Goal: Navigation & Orientation: Find specific page/section

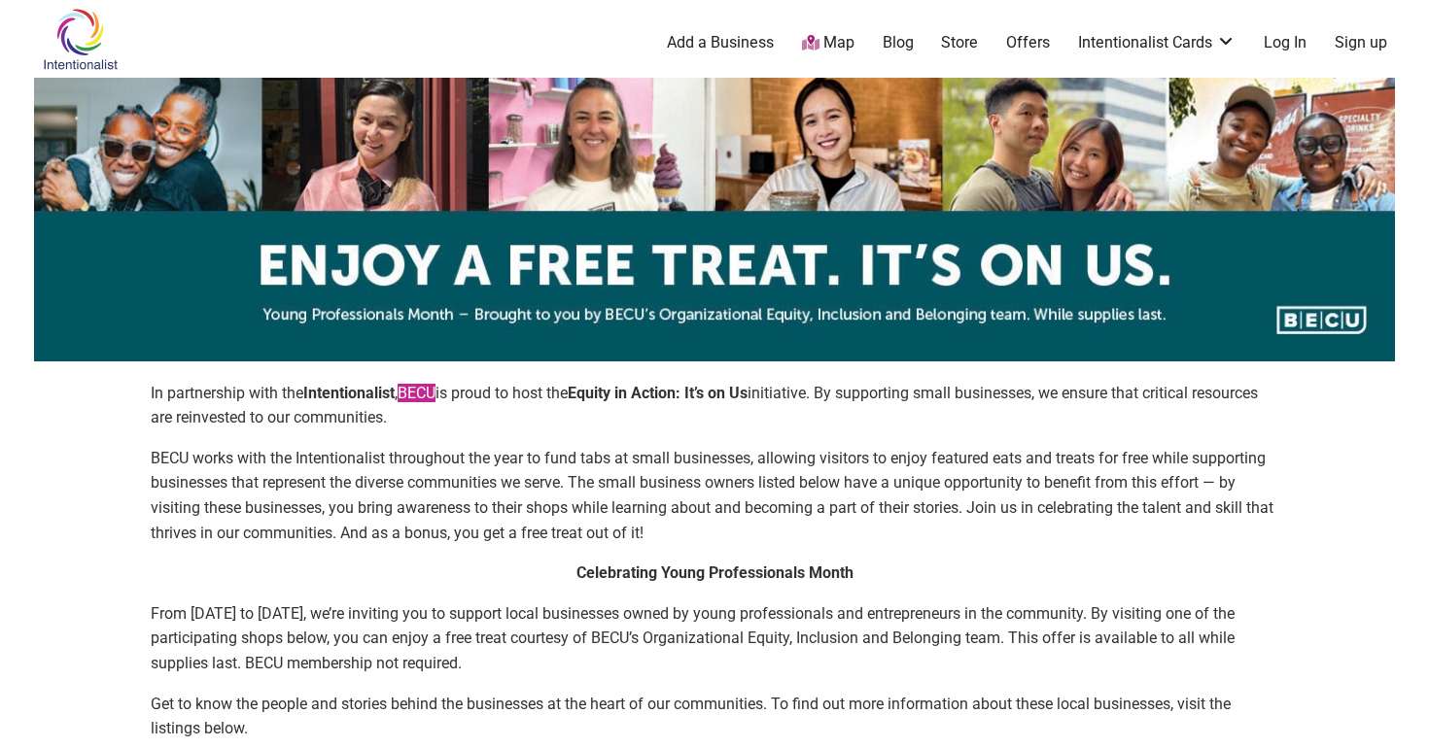
click at [421, 394] on link "BECU" at bounding box center [416, 393] width 38 height 18
click at [86, 37] on img at bounding box center [80, 39] width 92 height 63
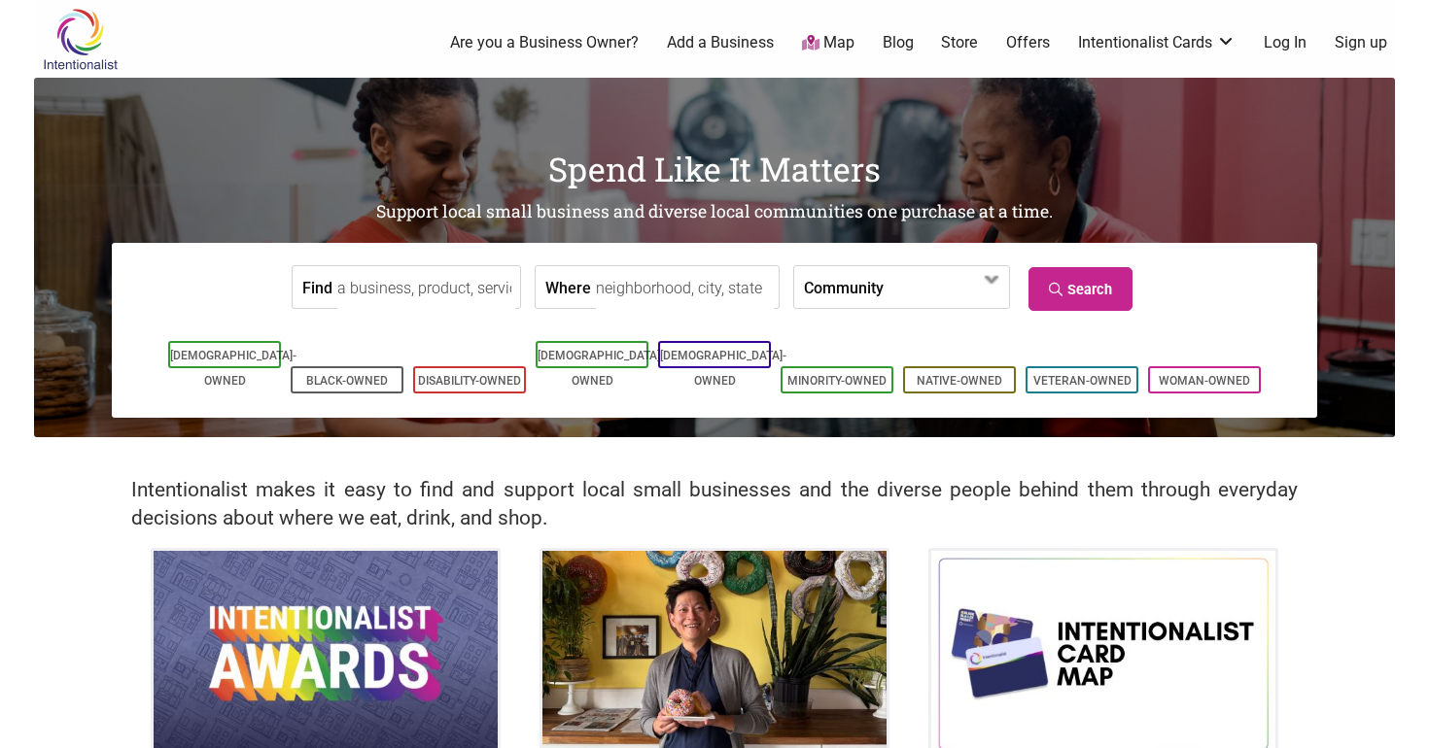
click at [1037, 42] on link "Offers" at bounding box center [1028, 42] width 44 height 21
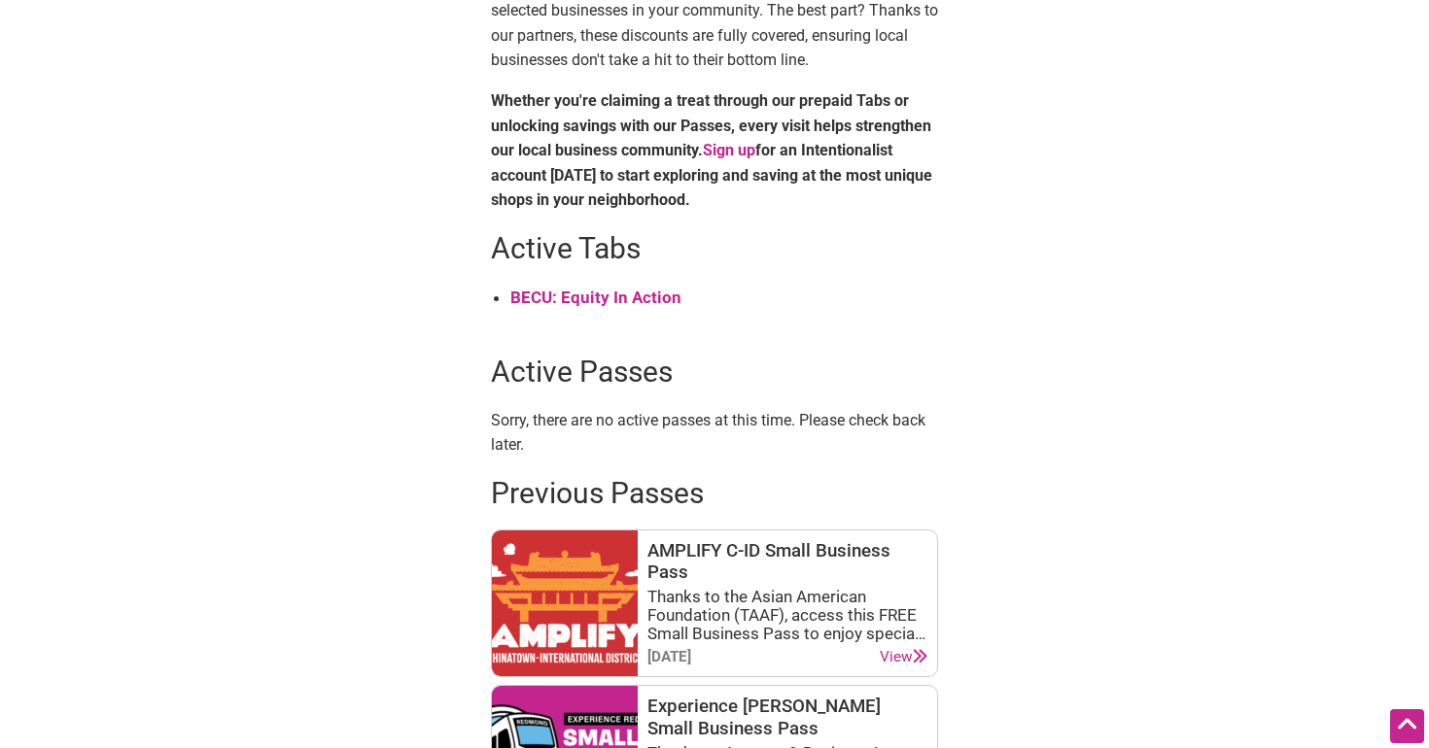
scroll to position [724, 0]
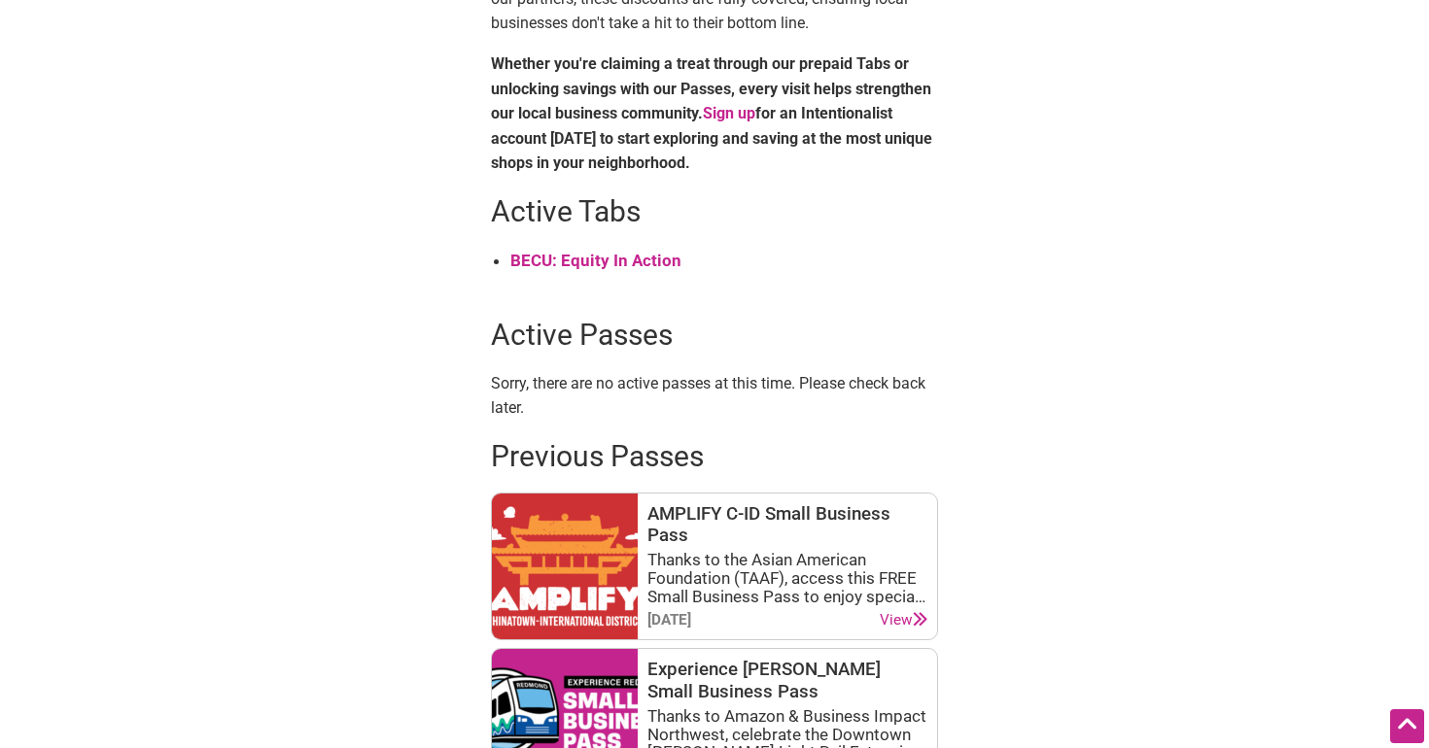
click at [642, 253] on strong "BECU: Equity In Action" at bounding box center [595, 260] width 171 height 19
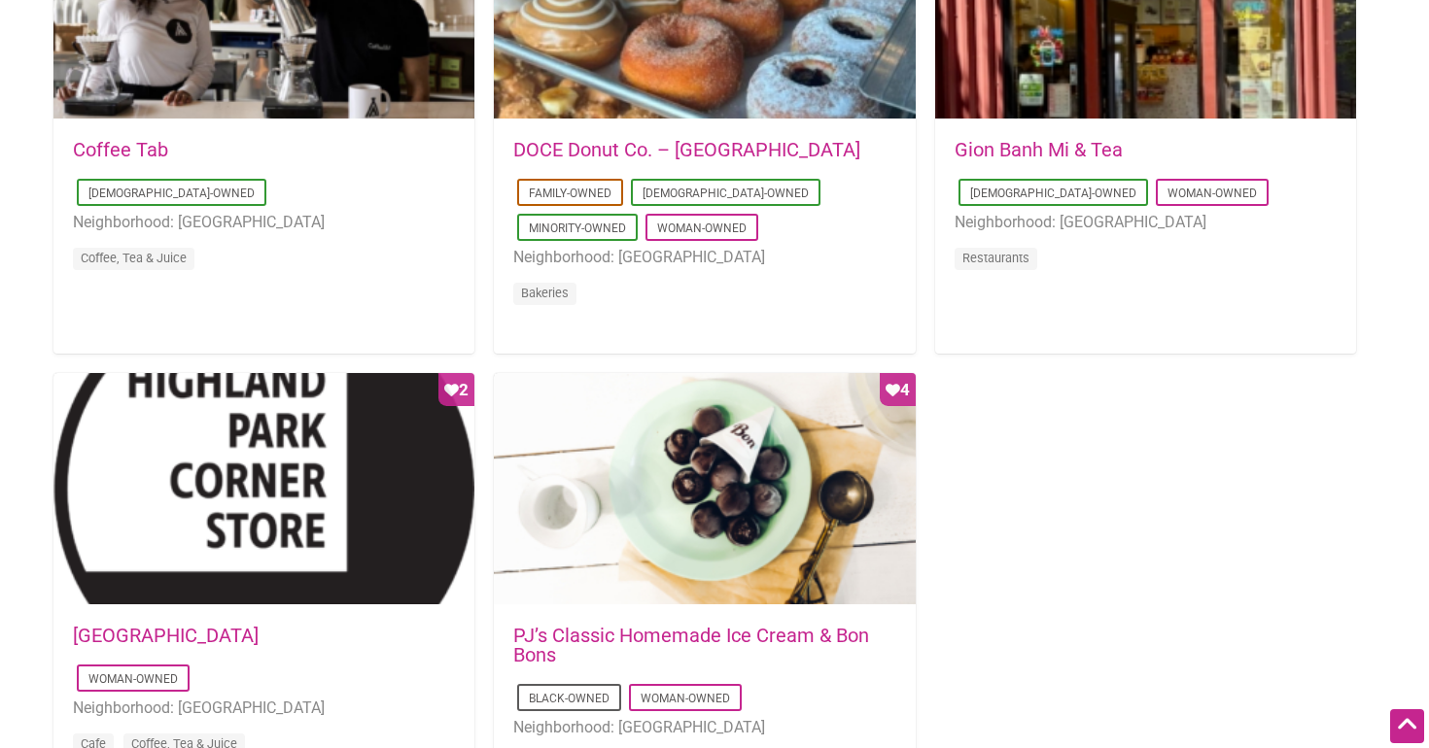
scroll to position [1640, 0]
